Goal: Find specific page/section: Find specific page/section

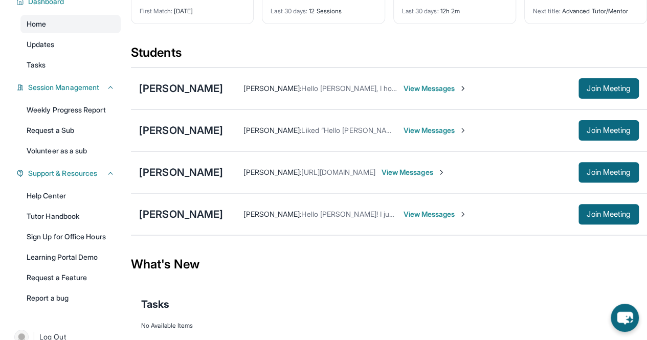
scroll to position [84, 0]
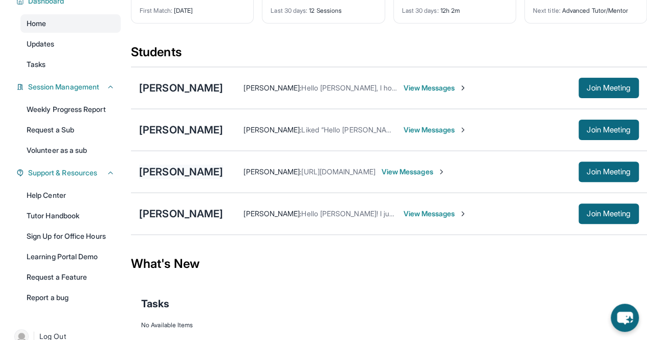
click at [187, 175] on div "[PERSON_NAME]" at bounding box center [181, 172] width 84 height 14
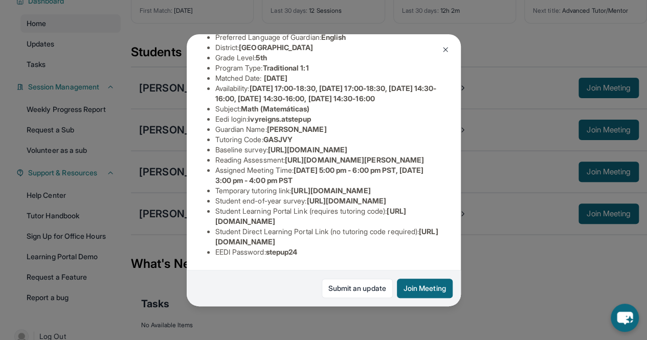
scroll to position [0, 0]
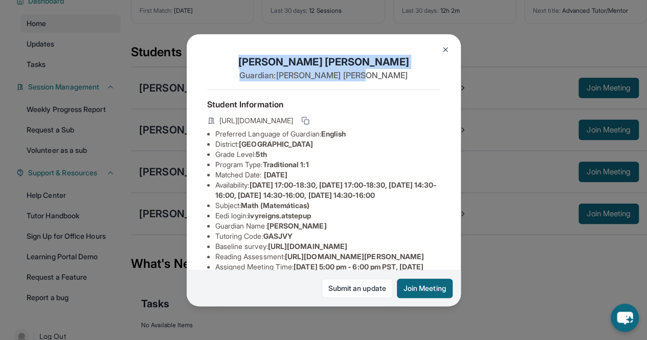
drag, startPoint x: 278, startPoint y: 60, endPoint x: 376, endPoint y: 79, distance: 99.5
click at [376, 79] on div "[PERSON_NAME] Guardian: [PERSON_NAME]" at bounding box center [323, 72] width 233 height 35
copy div "[PERSON_NAME] Guardian: [PERSON_NAME]"
click at [443, 51] on img at bounding box center [445, 50] width 8 height 8
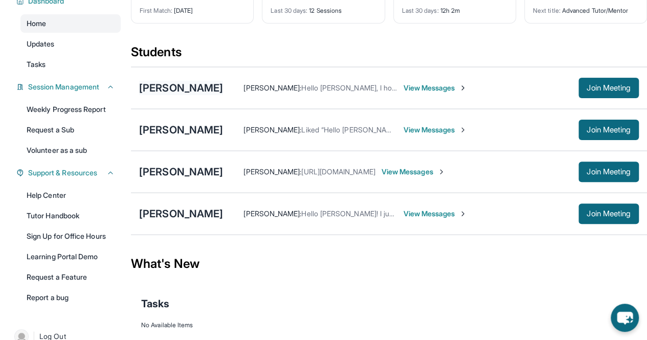
click at [183, 95] on div "[PERSON_NAME]" at bounding box center [181, 88] width 84 height 14
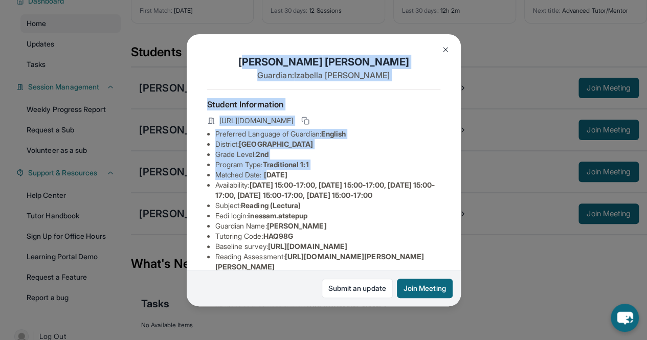
drag, startPoint x: 271, startPoint y: 182, endPoint x: 279, endPoint y: 58, distance: 123.5
click at [279, 58] on div "[PERSON_NAME] Guardian: [PERSON_NAME] Student Information [URL][DOMAIN_NAME] Pr…" at bounding box center [324, 170] width 274 height 272
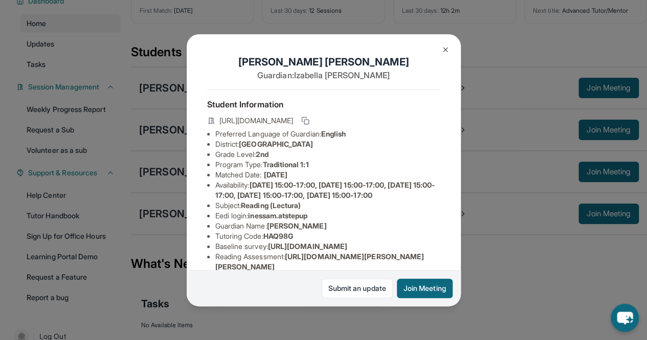
click at [270, 59] on h1 "[PERSON_NAME]" at bounding box center [323, 62] width 233 height 14
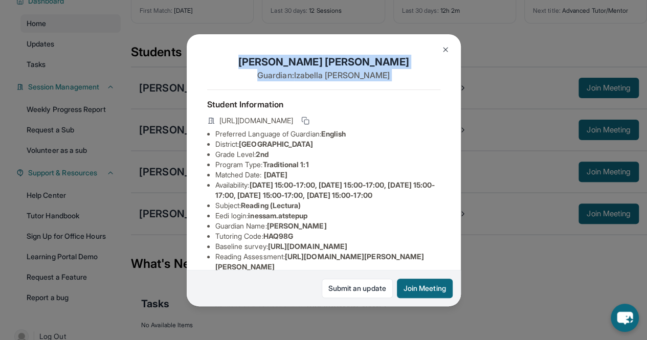
drag, startPoint x: 270, startPoint y: 59, endPoint x: 396, endPoint y: 87, distance: 129.0
click at [396, 87] on div "[PERSON_NAME] Guardian: [PERSON_NAME]" at bounding box center [323, 72] width 233 height 35
copy div "[PERSON_NAME] Guardian: [PERSON_NAME]"
